Goal: Task Accomplishment & Management: Manage account settings

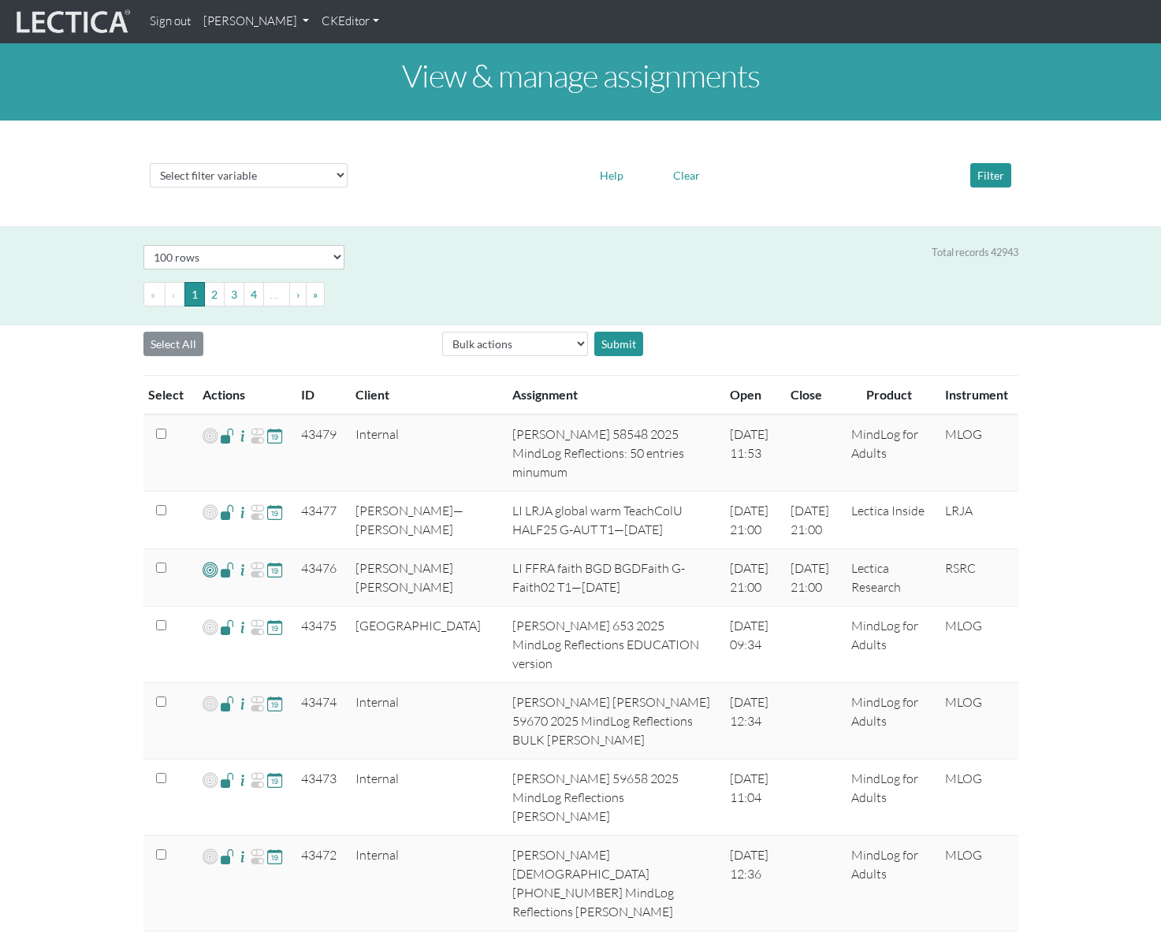
select select "100"
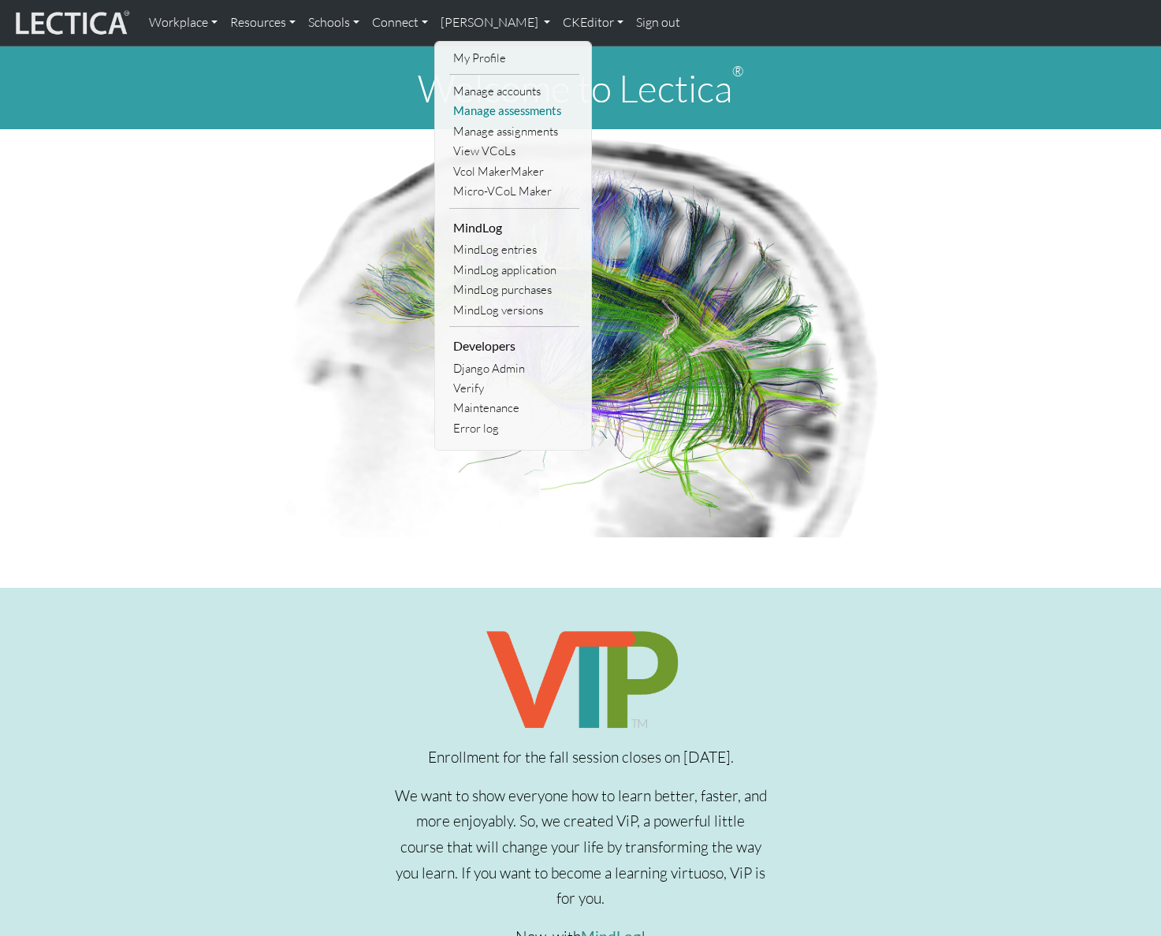
click at [500, 103] on link "Manage assessments" at bounding box center [514, 111] width 130 height 20
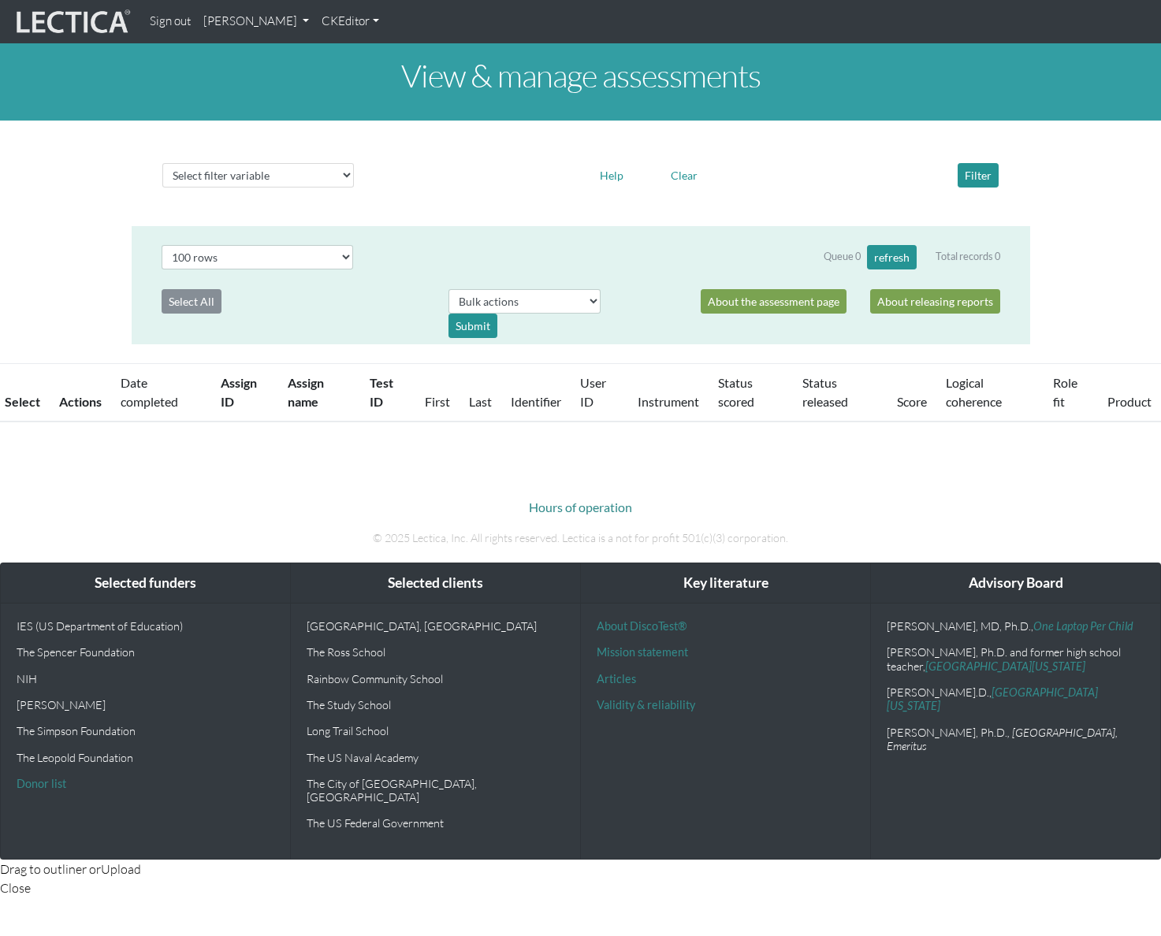
select select "100"
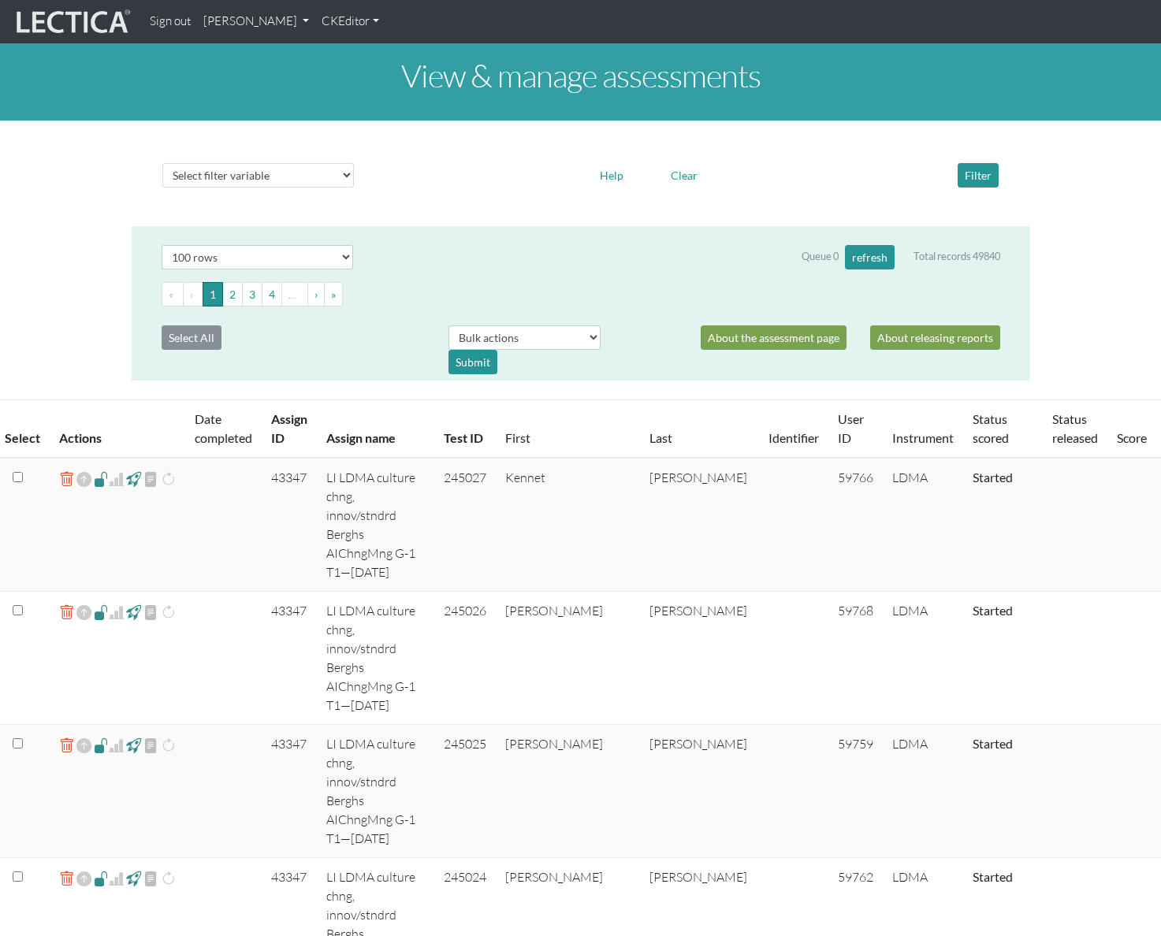
click at [315, 24] on link "[PERSON_NAME]" at bounding box center [256, 21] width 118 height 31
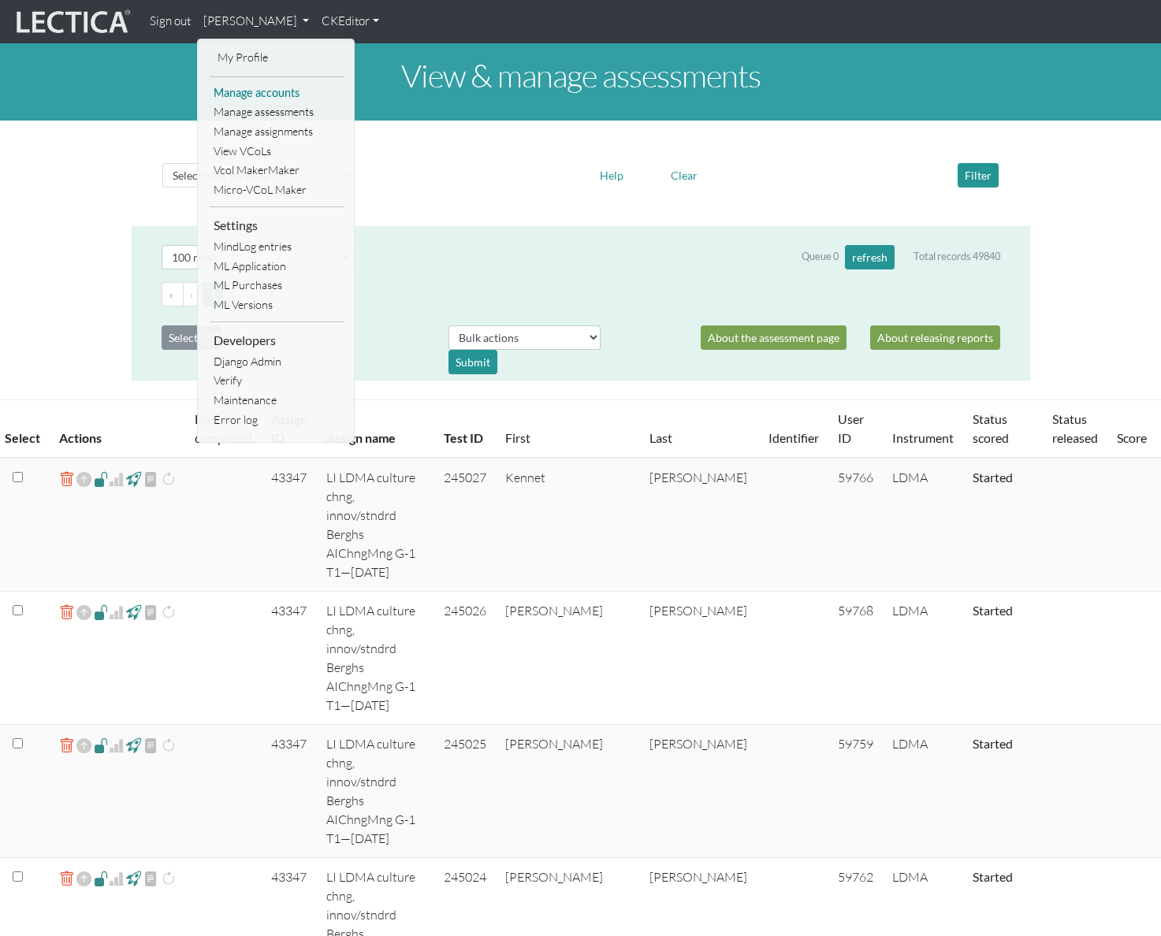
click at [292, 92] on link "Manage accounts" at bounding box center [277, 94] width 134 height 20
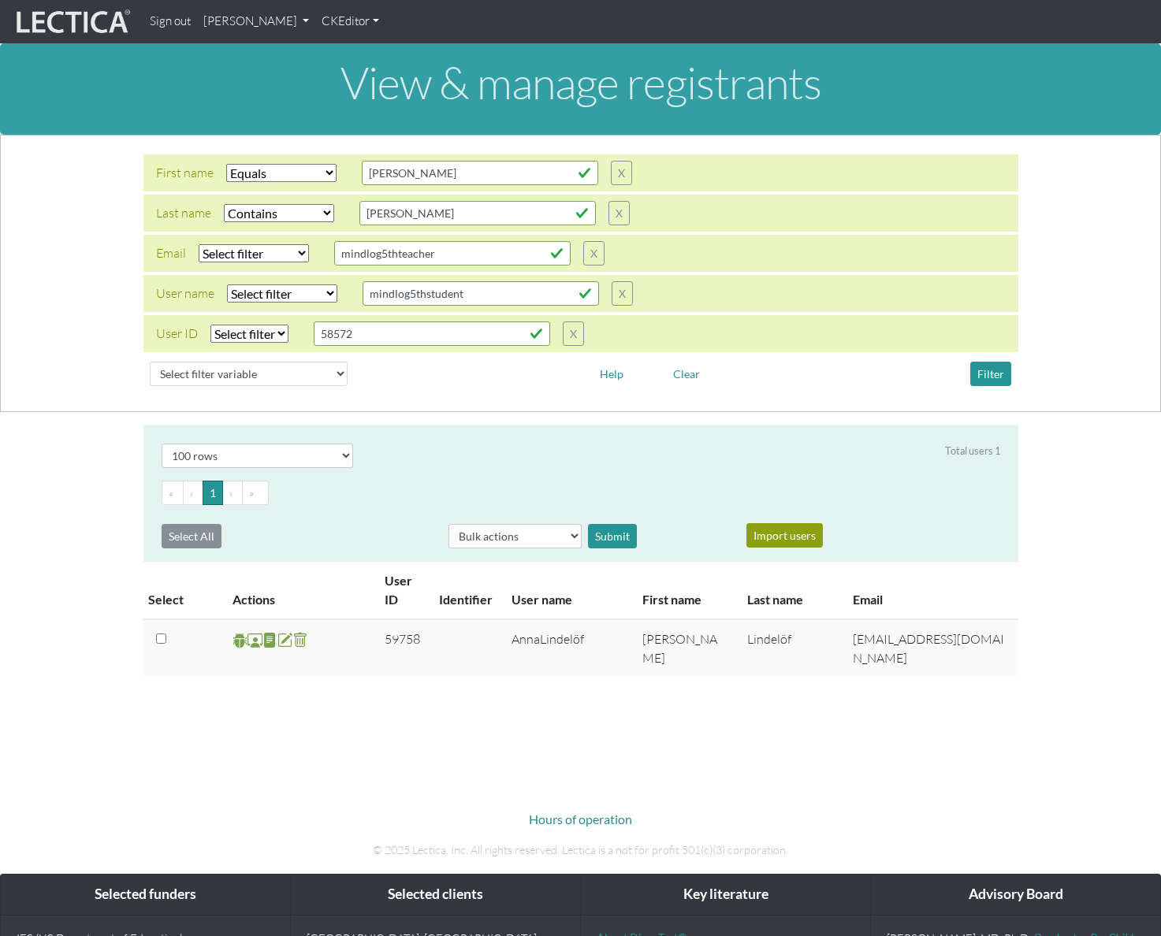
select select "iexact"
select select "icontains"
select select "100"
click at [442, 171] on input "anna" at bounding box center [480, 173] width 236 height 24
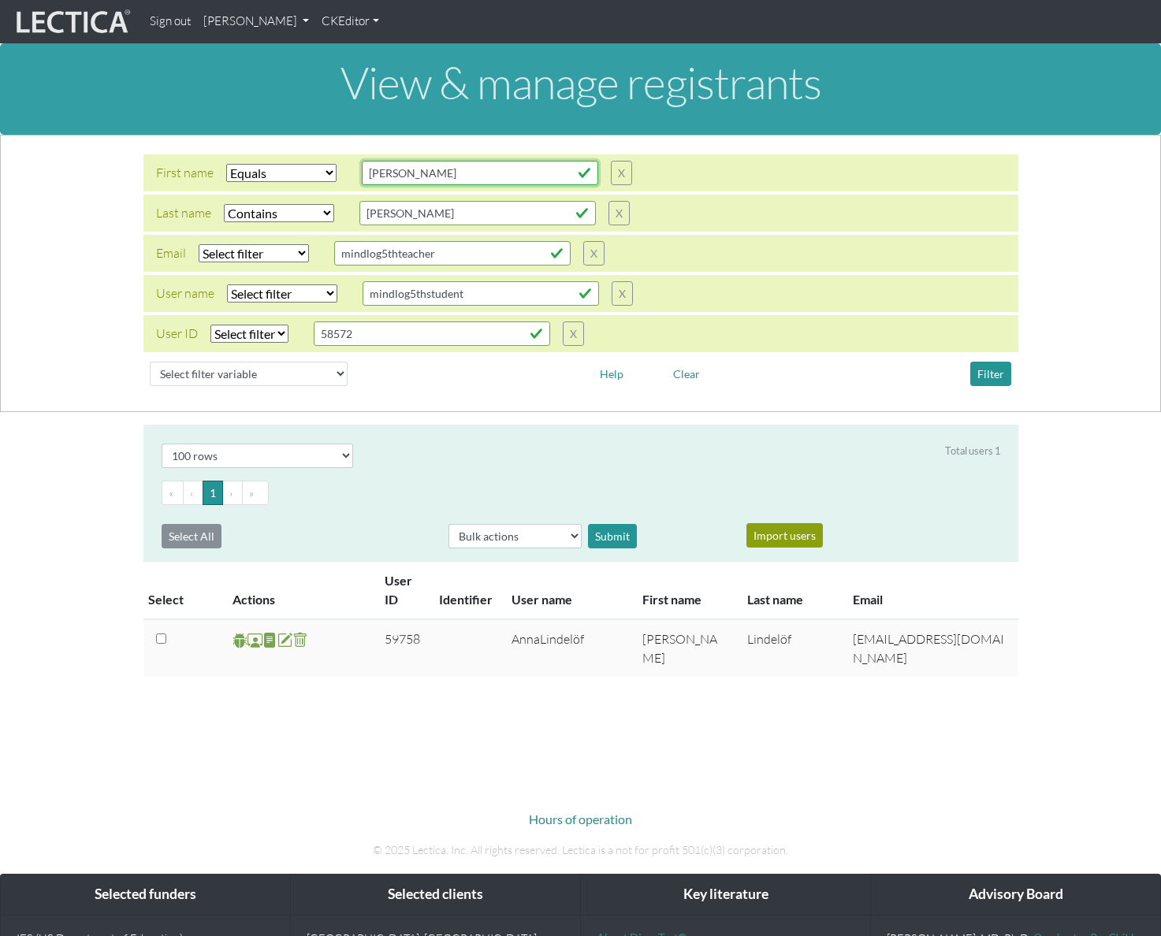
type input "david"
click at [433, 214] on input "lindel" at bounding box center [477, 213] width 236 height 24
type input "lick"
click at [976, 367] on button "Filter" at bounding box center [990, 374] width 41 height 24
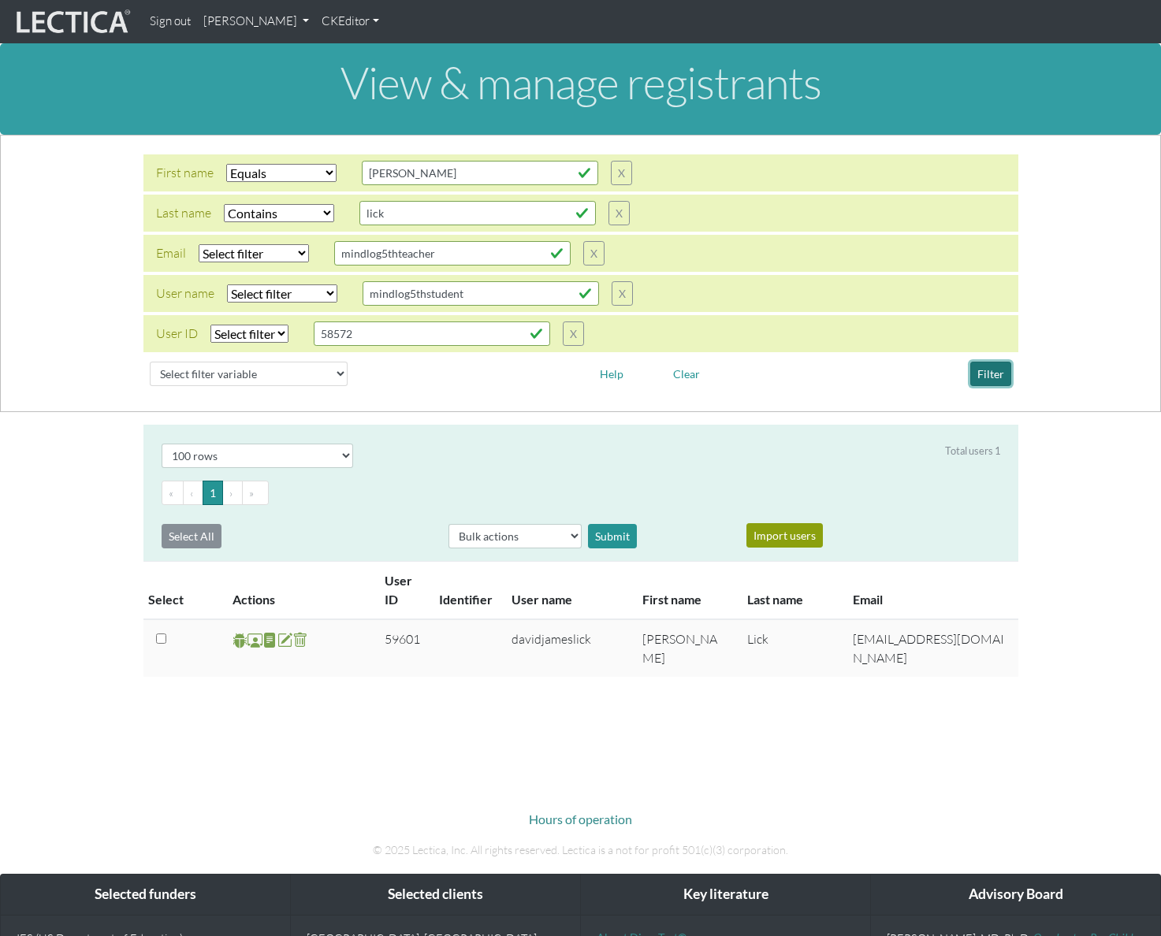
scroll to position [4, 0]
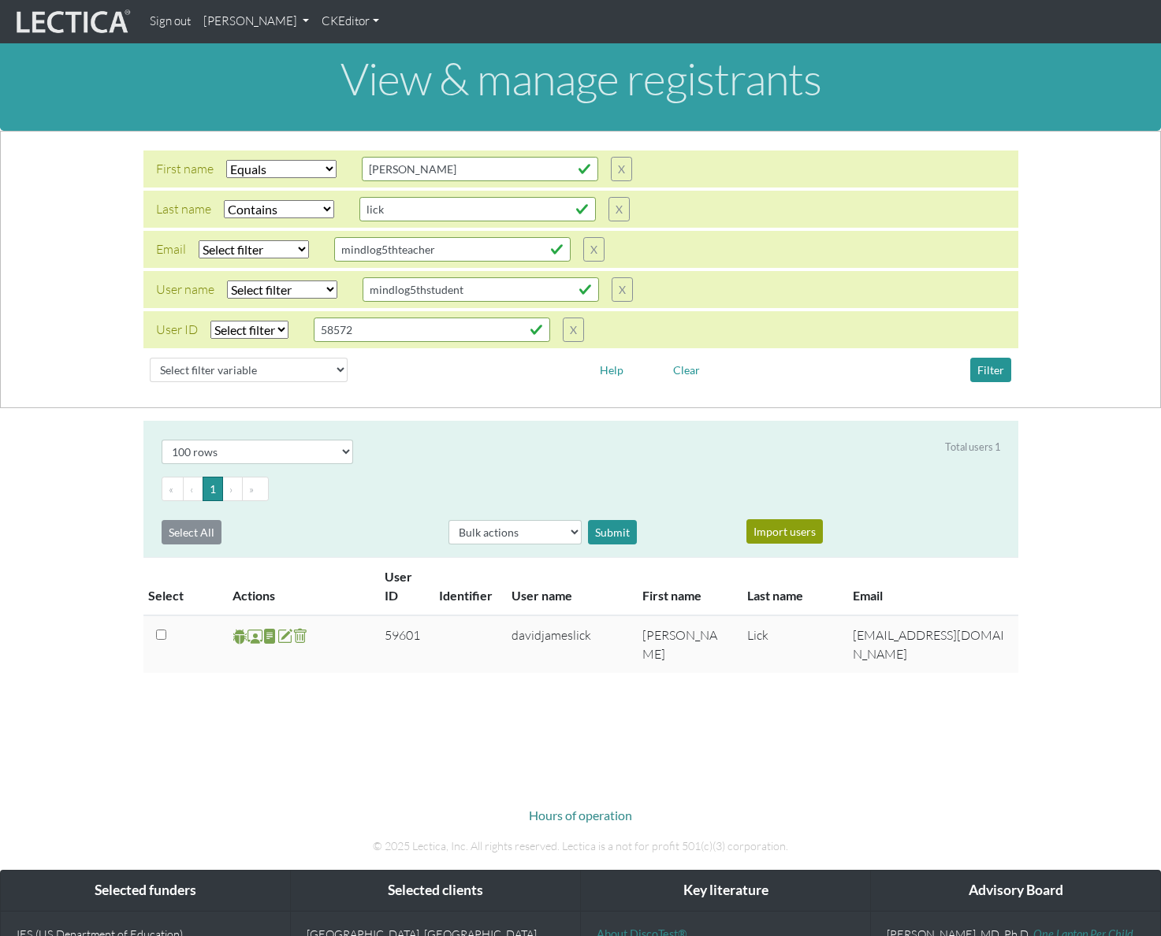
click at [250, 634] on span at bounding box center [254, 636] width 15 height 18
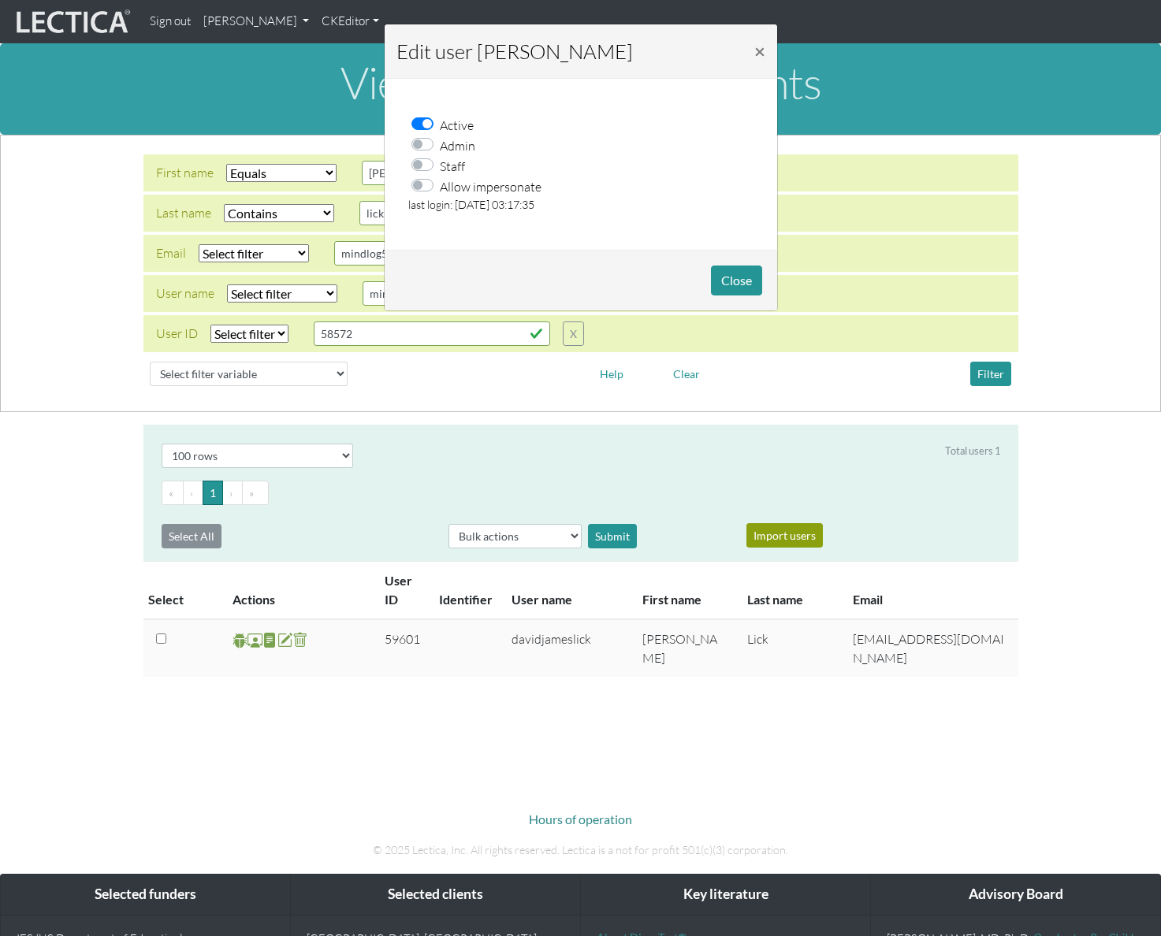
click at [440, 191] on label "Allow impersonate" at bounding box center [491, 186] width 102 height 20
click at [421, 191] on input "Allow impersonate" at bounding box center [427, 184] width 13 height 16
checkbox input "true"
click at [733, 271] on button "Close" at bounding box center [736, 281] width 51 height 30
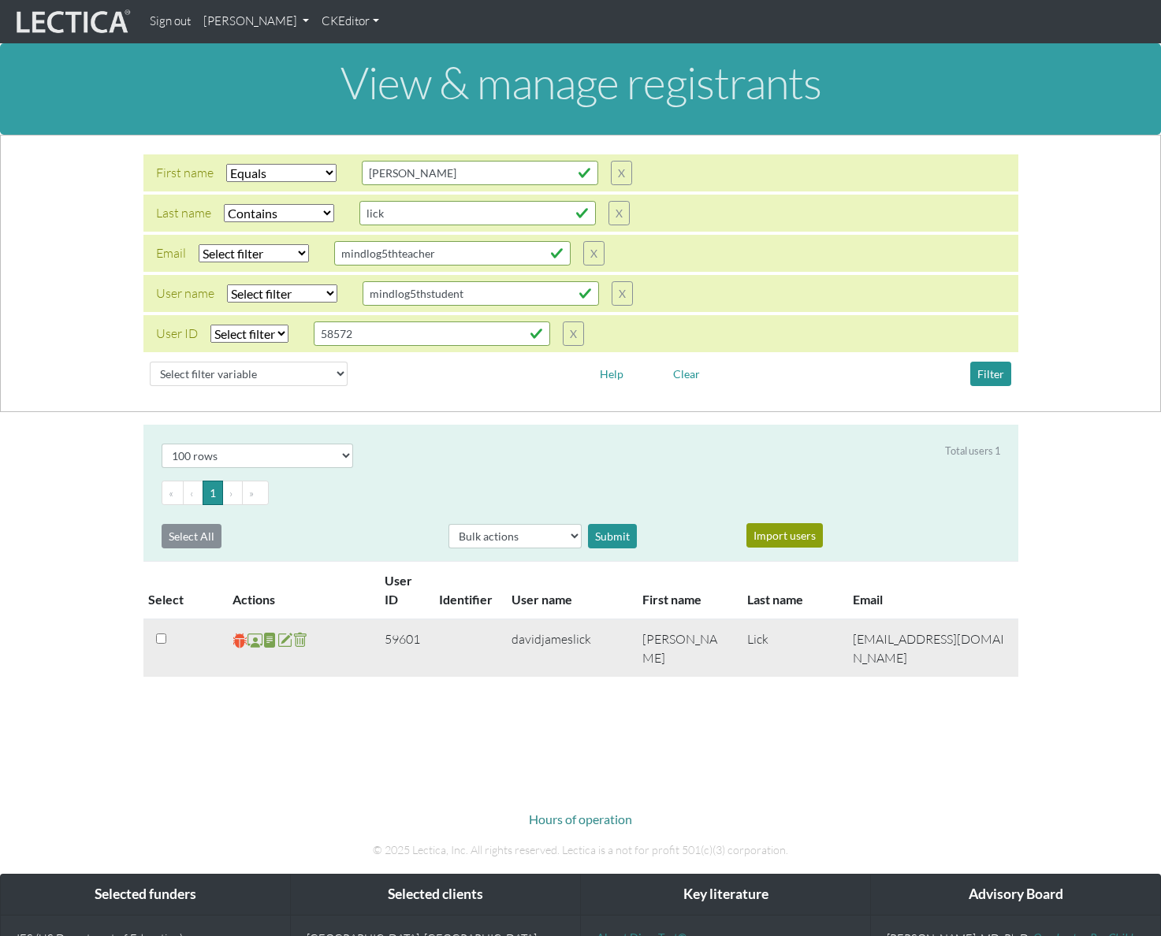
click at [235, 642] on span at bounding box center [239, 640] width 15 height 18
